Goal: Find specific page/section: Find specific page/section

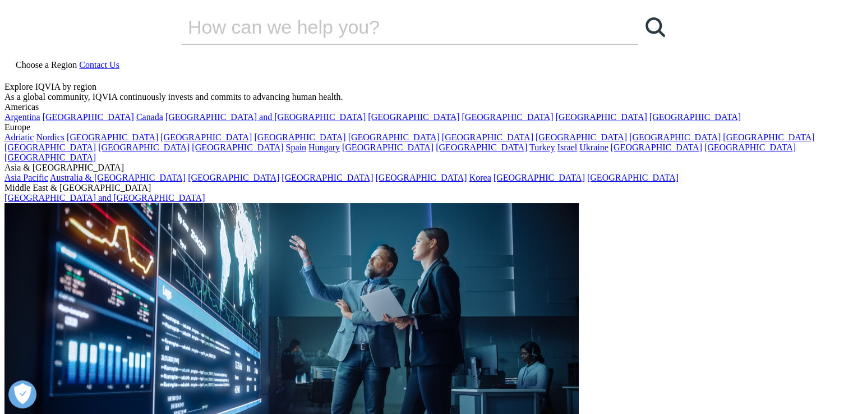
click at [79, 60] on link "Choose a Region" at bounding box center [41, 65] width 75 height 10
click at [650, 122] on link "[GEOGRAPHIC_DATA]" at bounding box center [695, 117] width 91 height 10
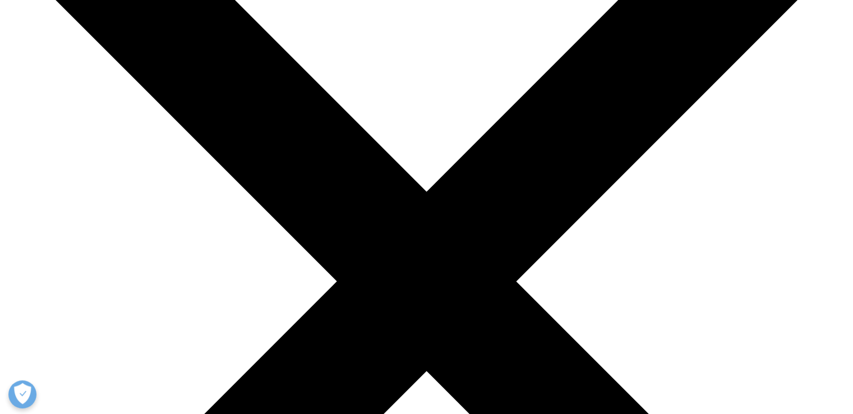
scroll to position [177, 0]
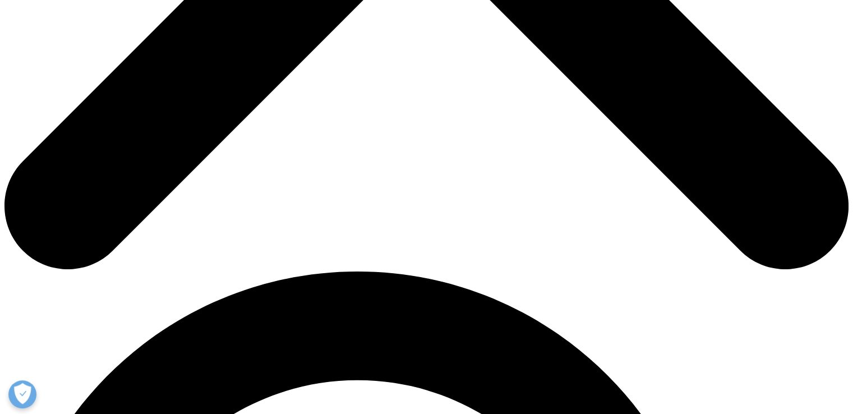
scroll to position [673, 0]
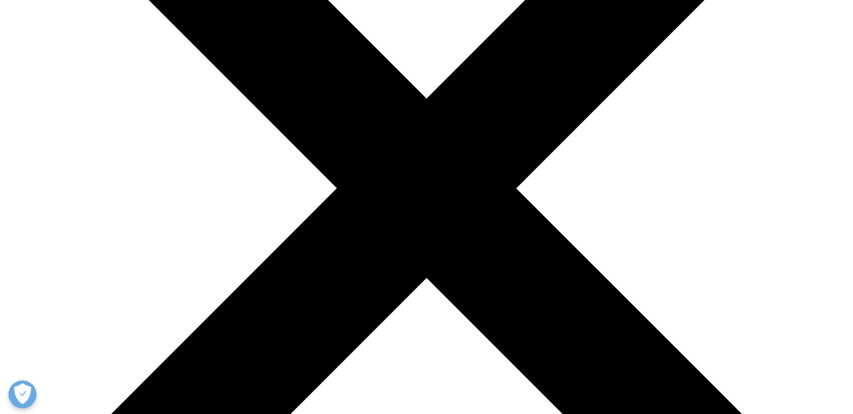
scroll to position [246, 0]
